Goal: Transaction & Acquisition: Download file/media

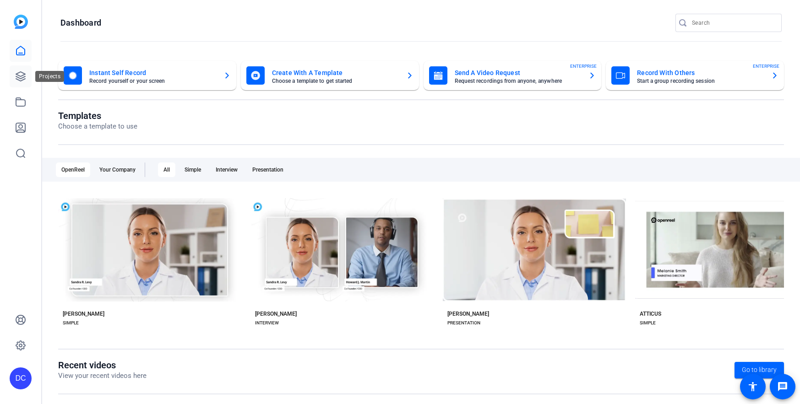
click at [20, 75] on icon at bounding box center [20, 76] width 11 height 11
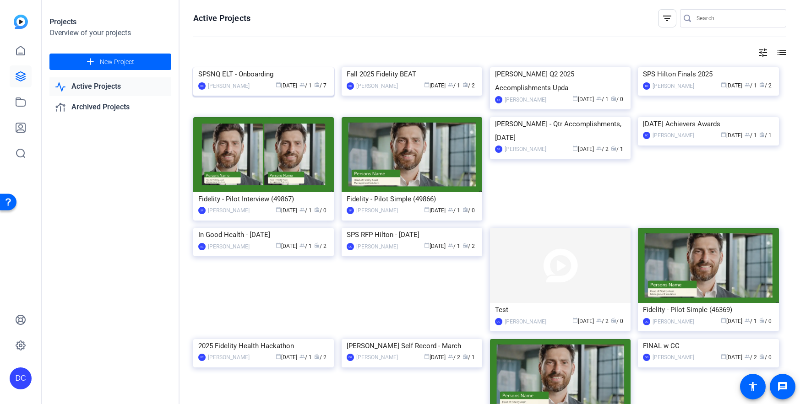
click at [296, 67] on img at bounding box center [263, 67] width 141 height 0
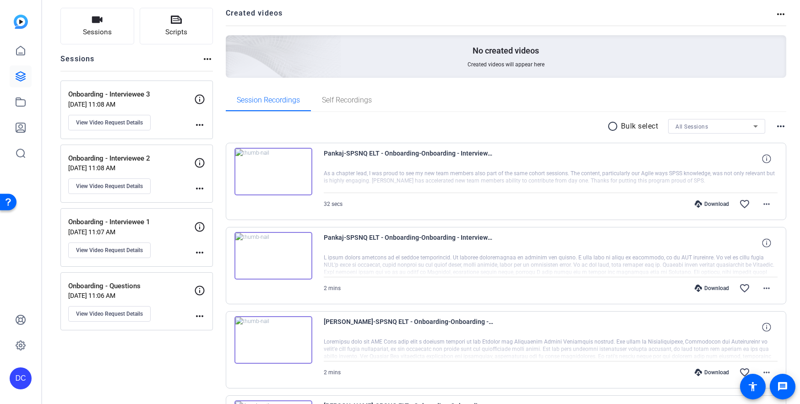
scroll to position [92, 0]
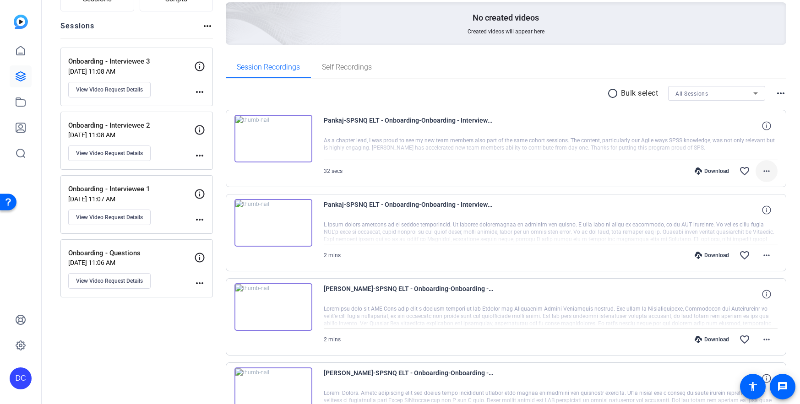
click at [761, 173] on mat-icon "more_horiz" at bounding box center [766, 171] width 11 height 11
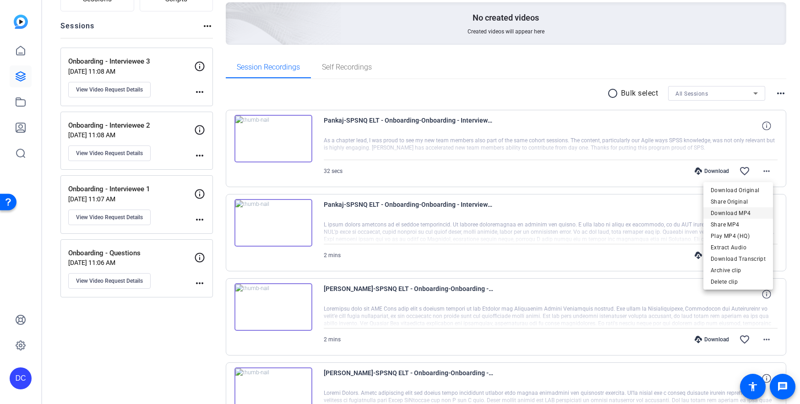
click at [746, 216] on span "Download MP4" at bounding box center [738, 213] width 55 height 11
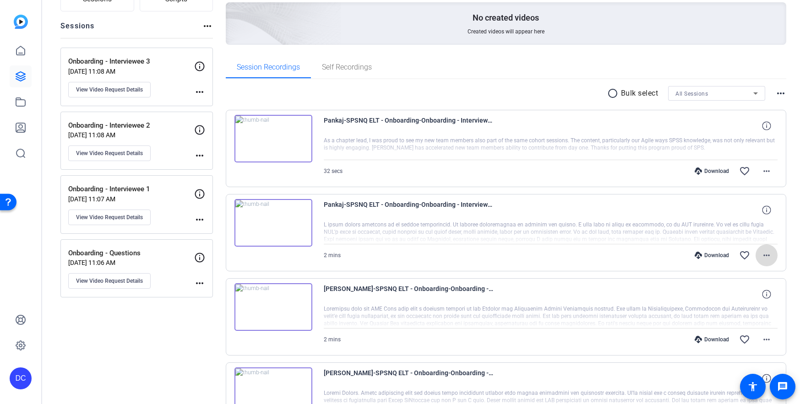
click at [766, 253] on mat-icon "more_horiz" at bounding box center [766, 255] width 11 height 11
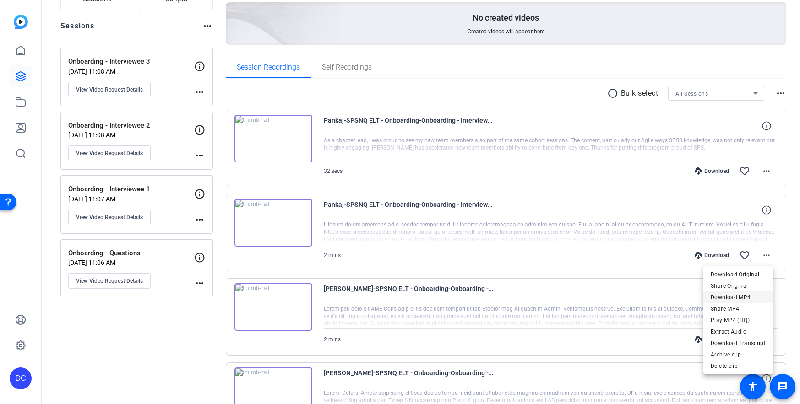
click at [745, 296] on span "Download MP4" at bounding box center [738, 297] width 55 height 11
